Goal: Book appointment/travel/reservation

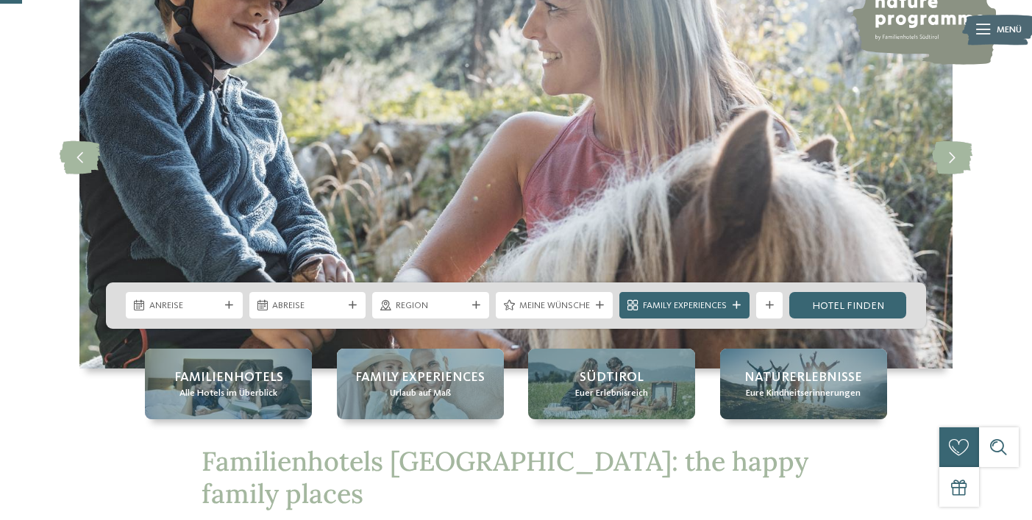
scroll to position [121, 0]
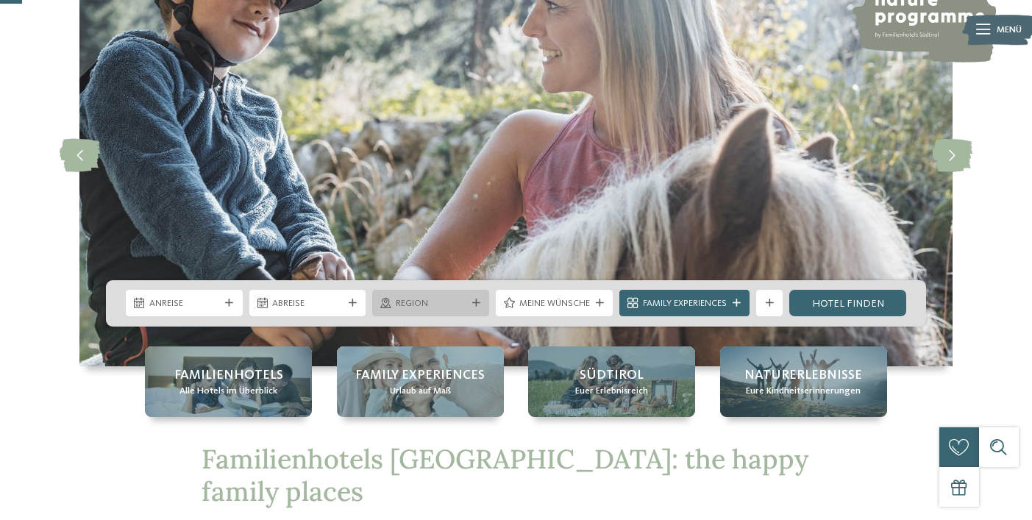
click at [410, 305] on span "Region" at bounding box center [431, 303] width 71 height 13
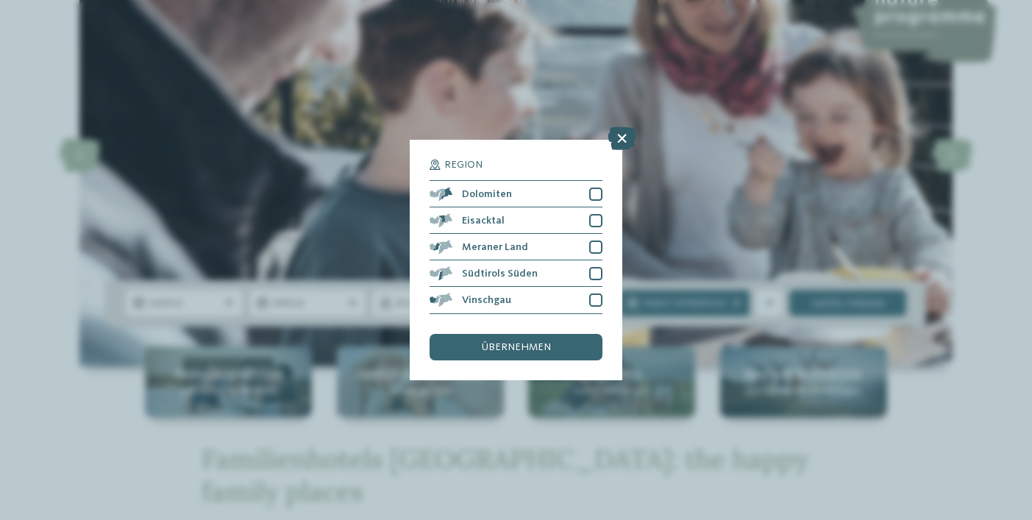
click at [618, 143] on icon at bounding box center [622, 139] width 29 height 24
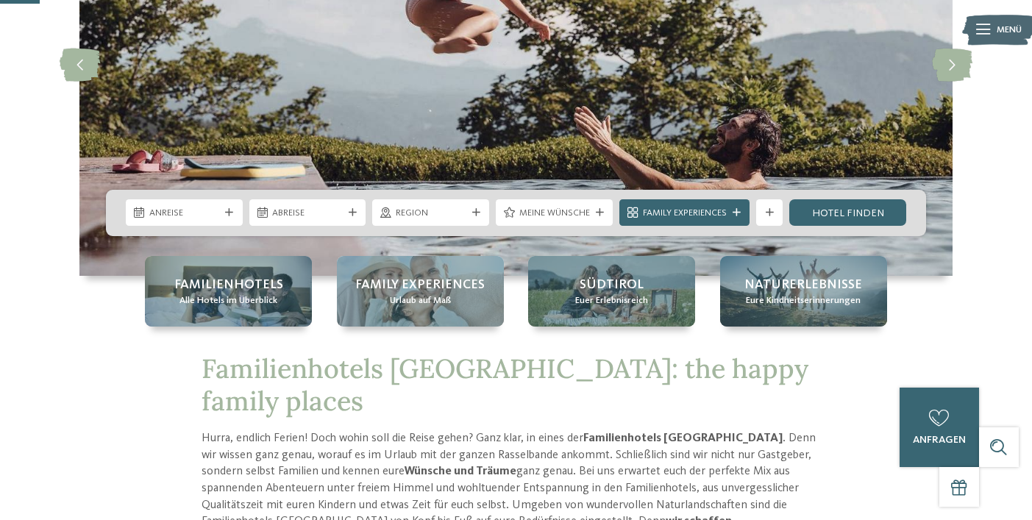
scroll to position [216, 0]
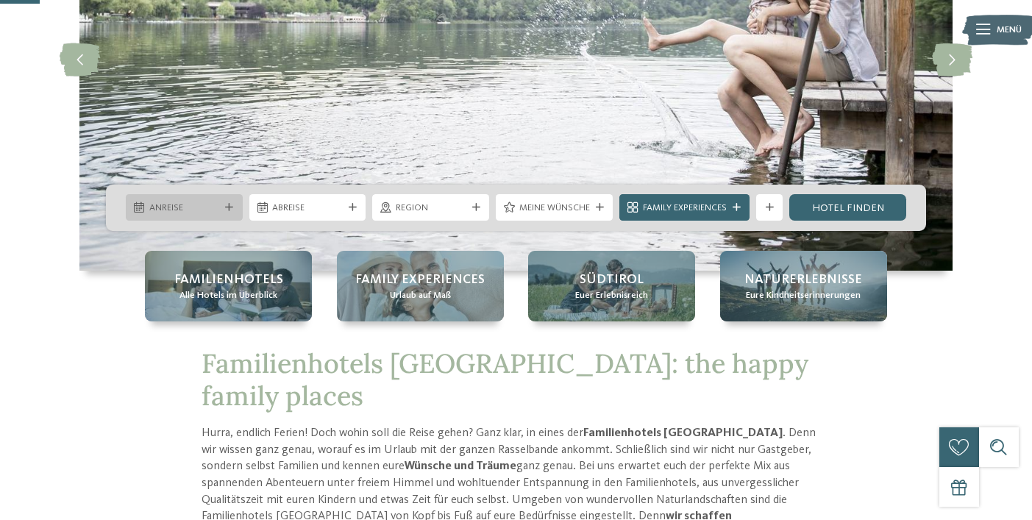
click at [186, 202] on span "Anreise" at bounding box center [184, 208] width 71 height 13
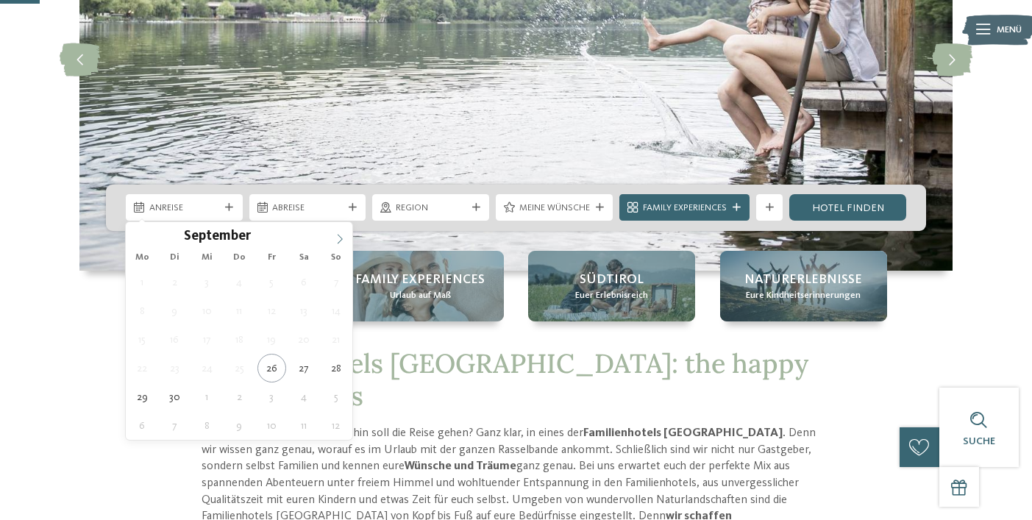
click at [341, 235] on icon at bounding box center [340, 239] width 10 height 10
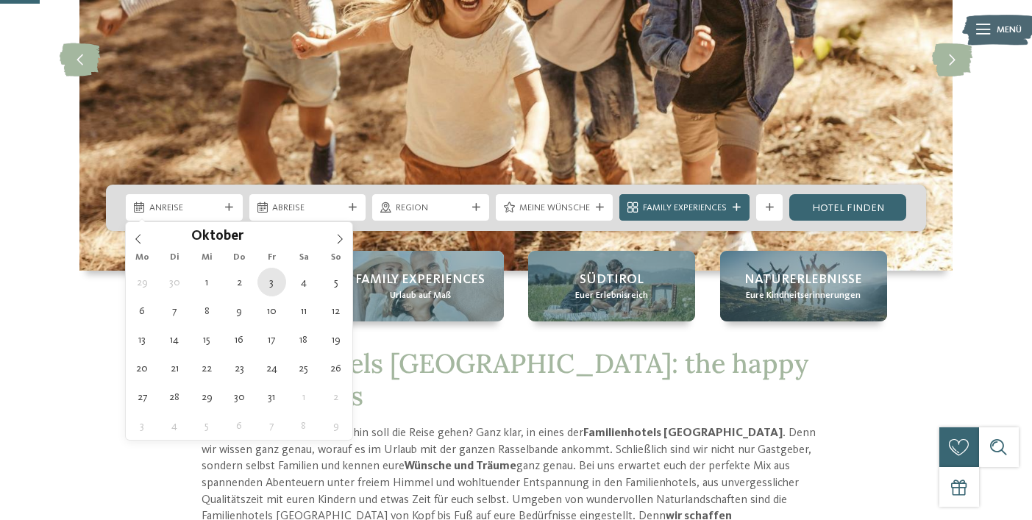
type div "[DATE]"
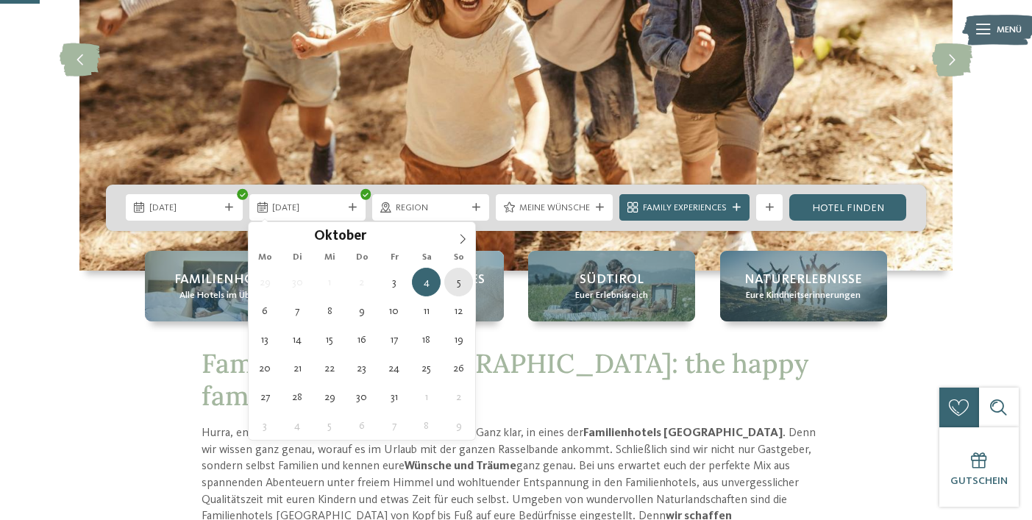
type div "[DATE]"
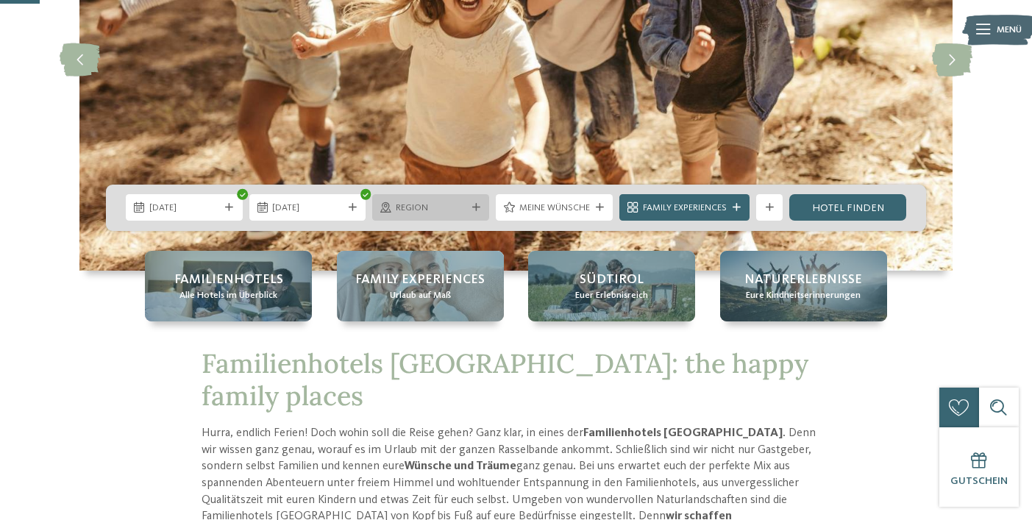
click at [467, 210] on div "Region" at bounding box center [430, 208] width 77 height 14
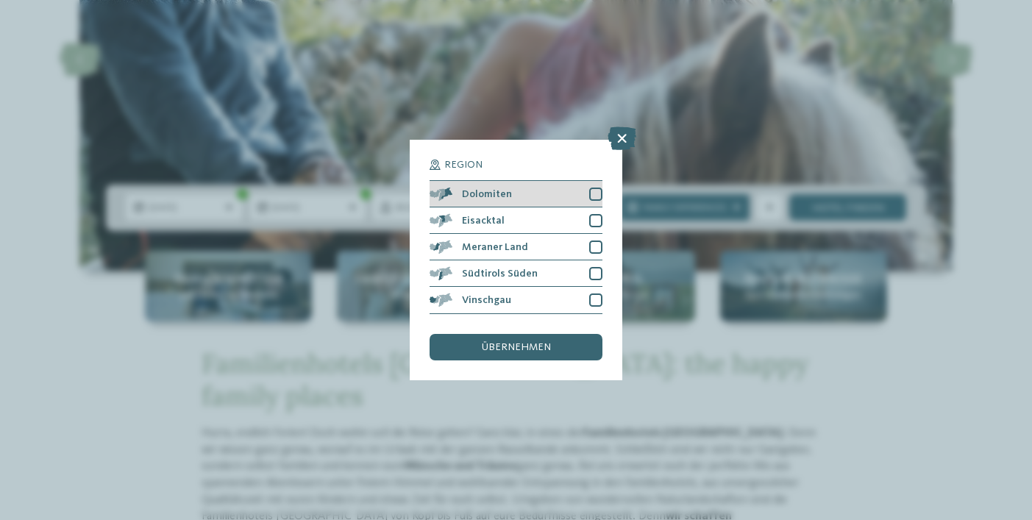
click at [596, 196] on div at bounding box center [595, 194] width 13 height 13
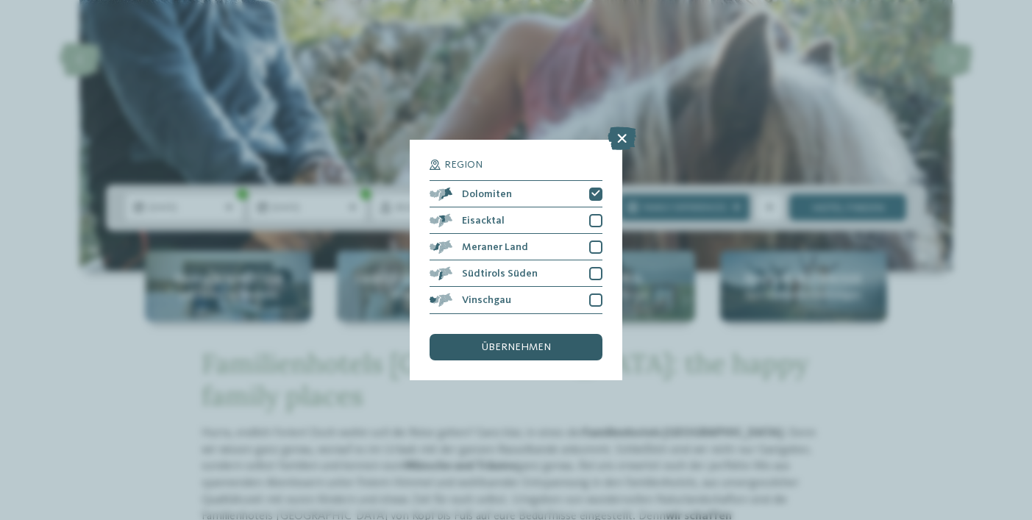
click at [494, 348] on span "übernehmen" at bounding box center [516, 347] width 69 height 10
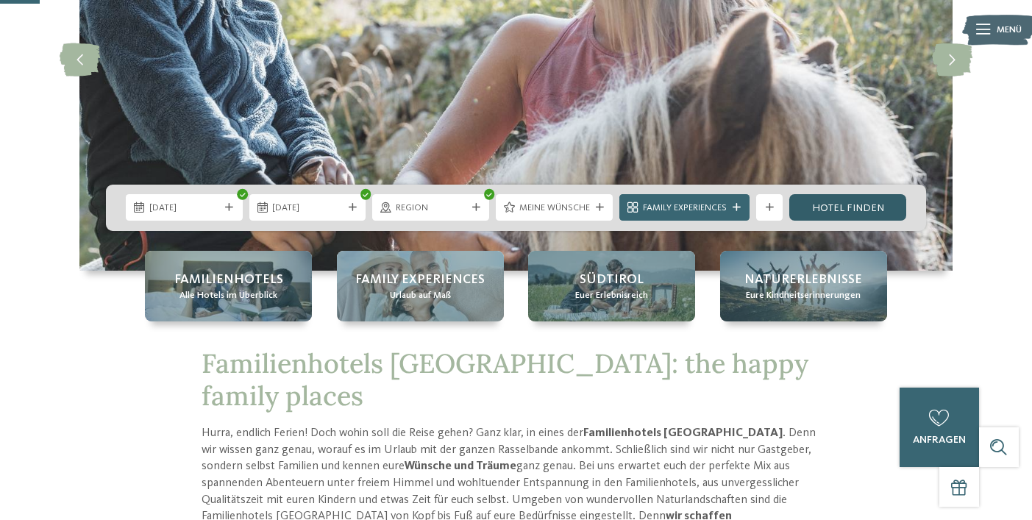
click at [839, 204] on link "Hotel finden" at bounding box center [847, 207] width 117 height 26
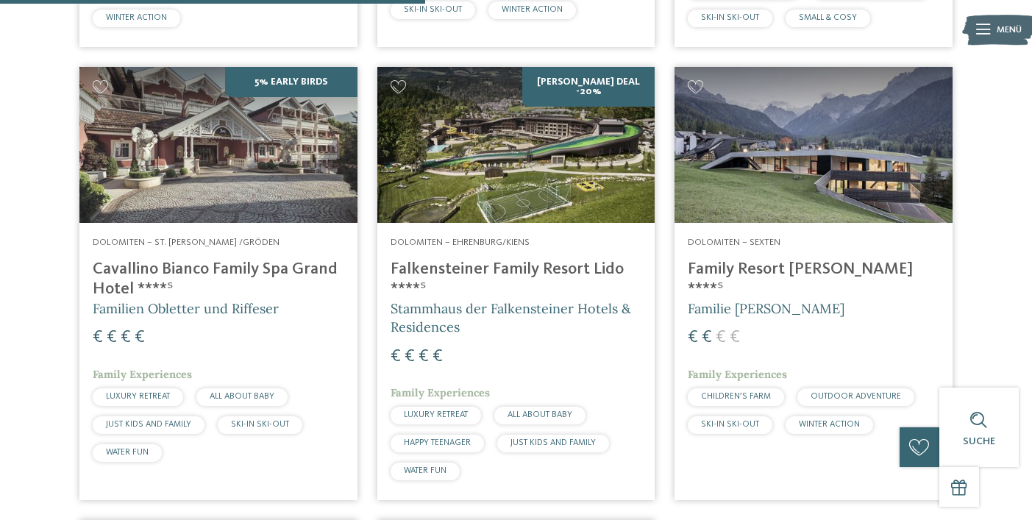
scroll to position [839, 0]
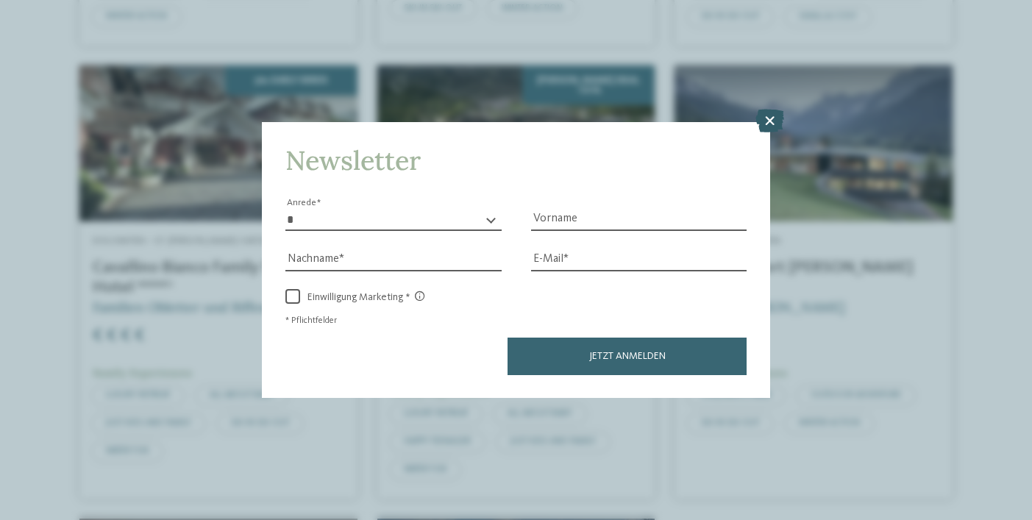
click at [769, 118] on icon at bounding box center [769, 121] width 29 height 24
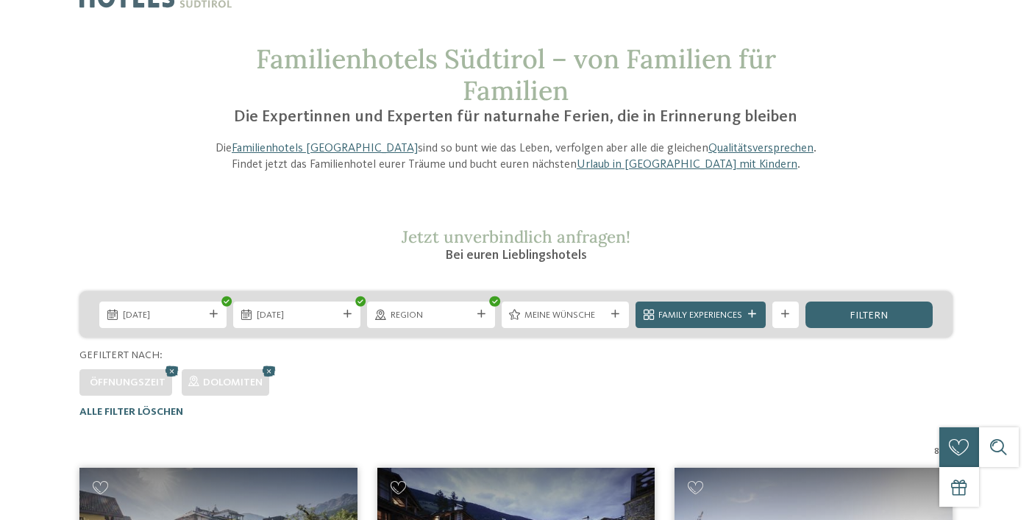
scroll to position [0, 0]
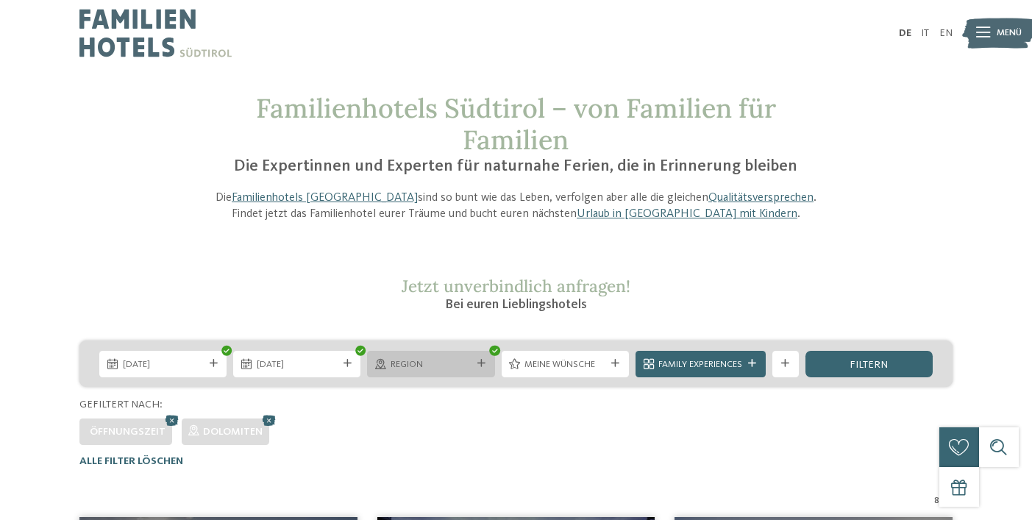
click at [467, 367] on span "Region" at bounding box center [431, 364] width 81 height 13
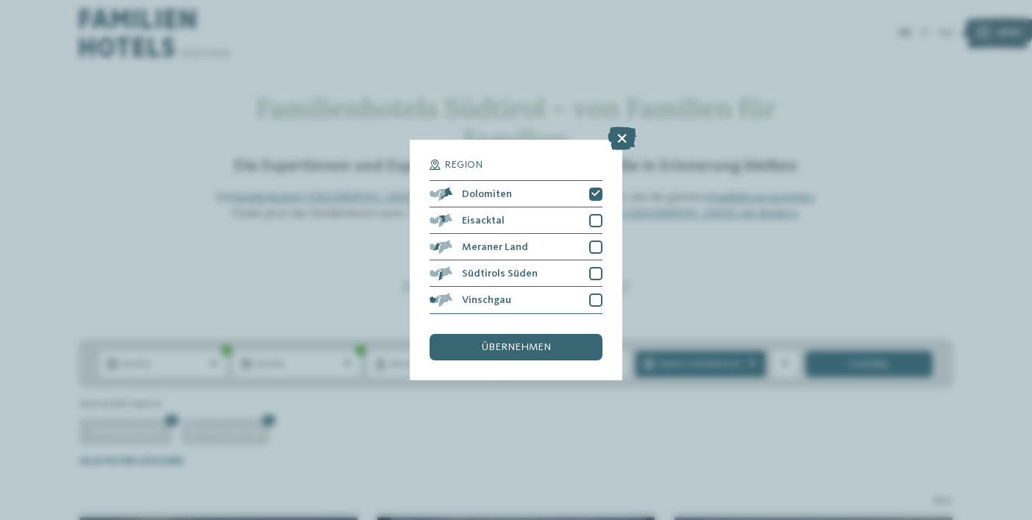
click at [305, 266] on div "Region Dolomiten" at bounding box center [516, 260] width 1032 height 520
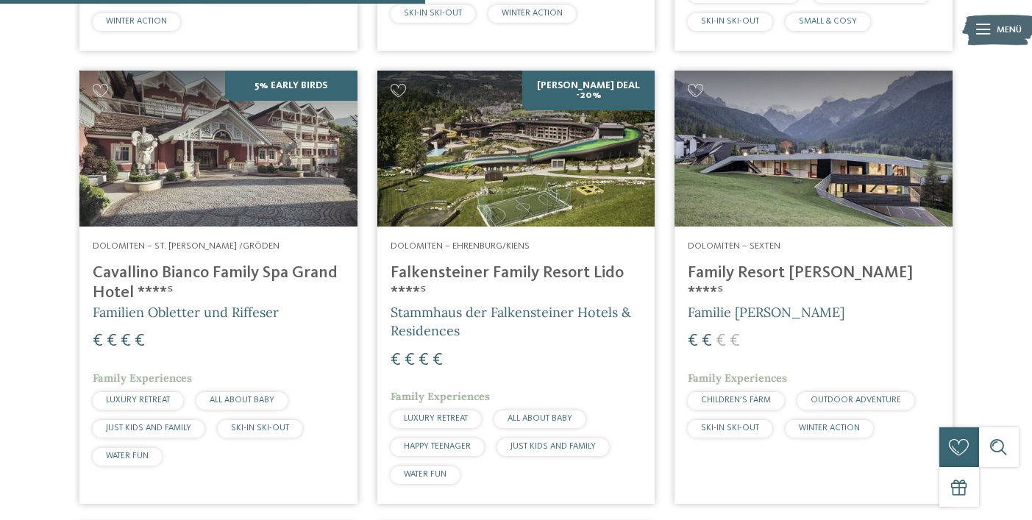
scroll to position [831, 0]
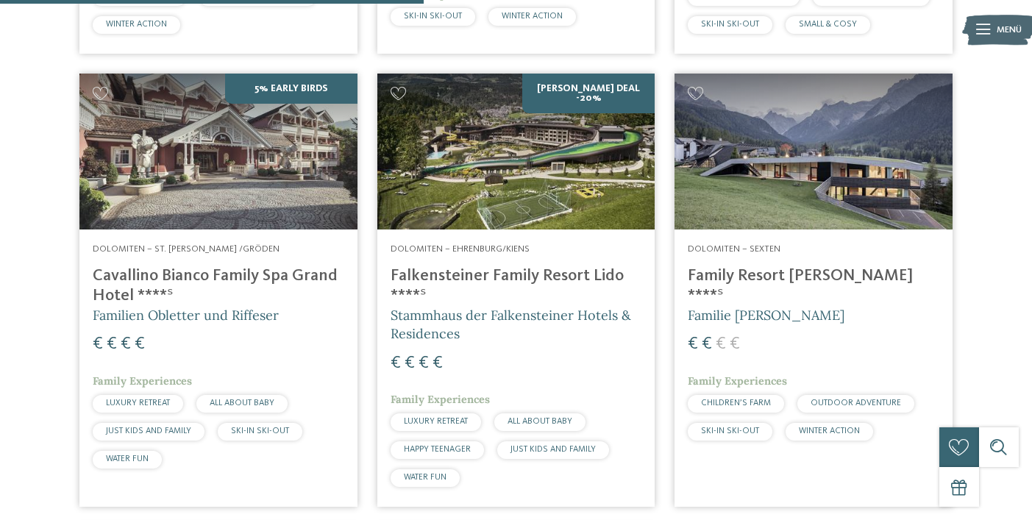
click at [806, 306] on h5 "Familie [PERSON_NAME]" at bounding box center [814, 315] width 252 height 18
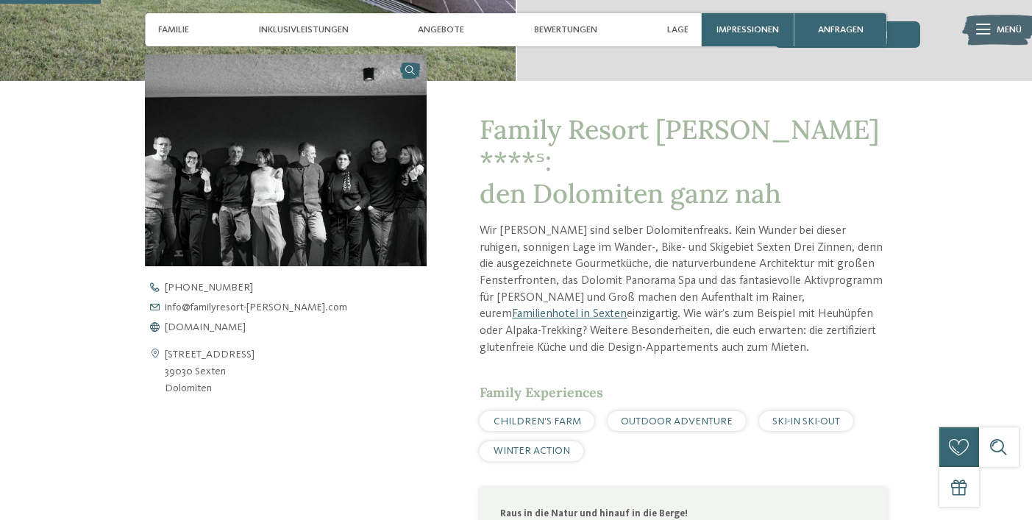
scroll to position [376, 0]
